Goal: Task Accomplishment & Management: Use online tool/utility

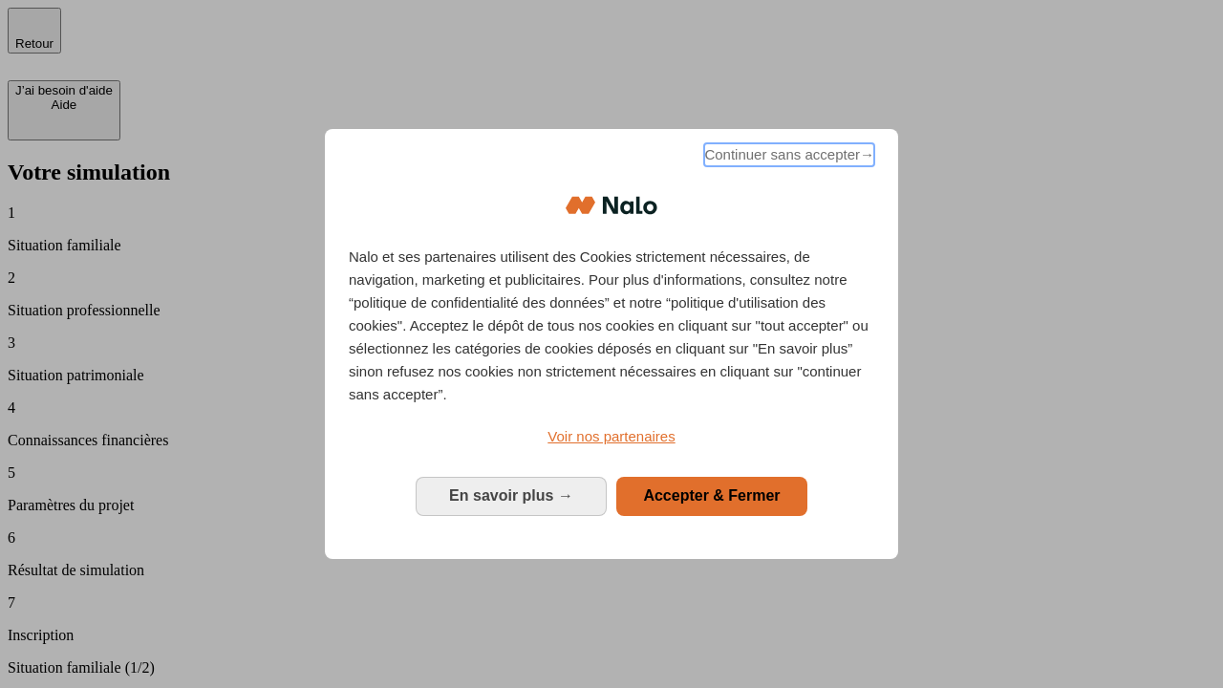
click at [788, 158] on span "Continuer sans accepter →" at bounding box center [789, 154] width 170 height 23
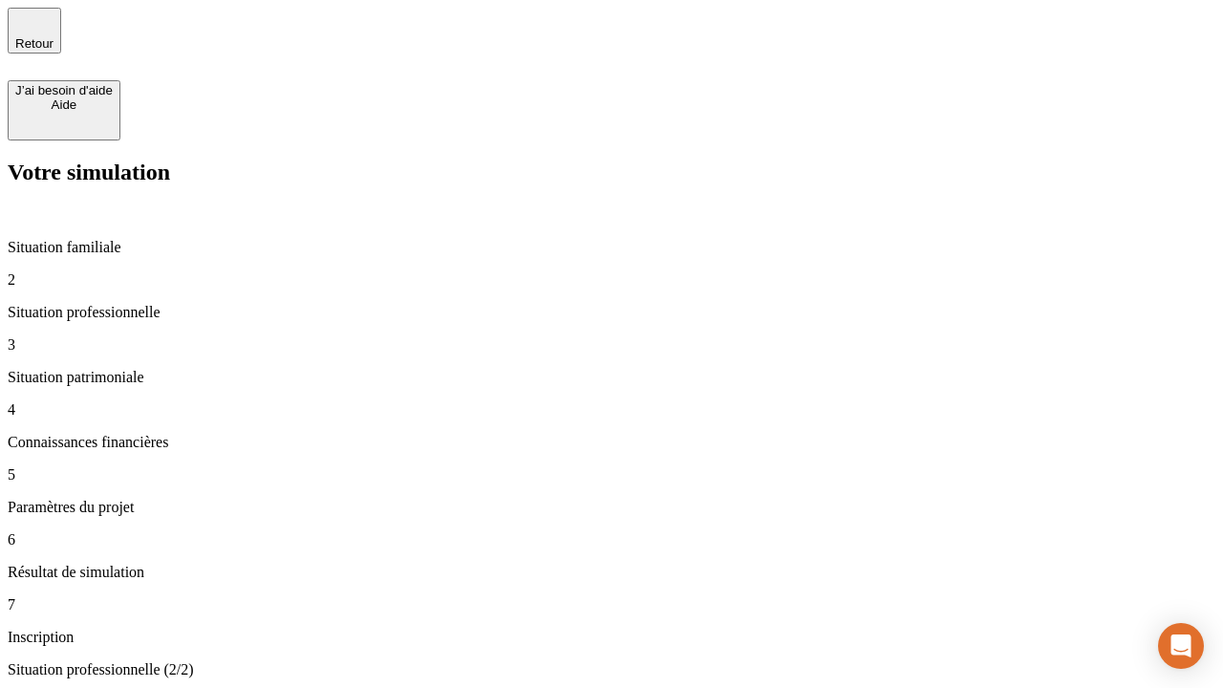
type input "30 000"
